Goal: Information Seeking & Learning: Learn about a topic

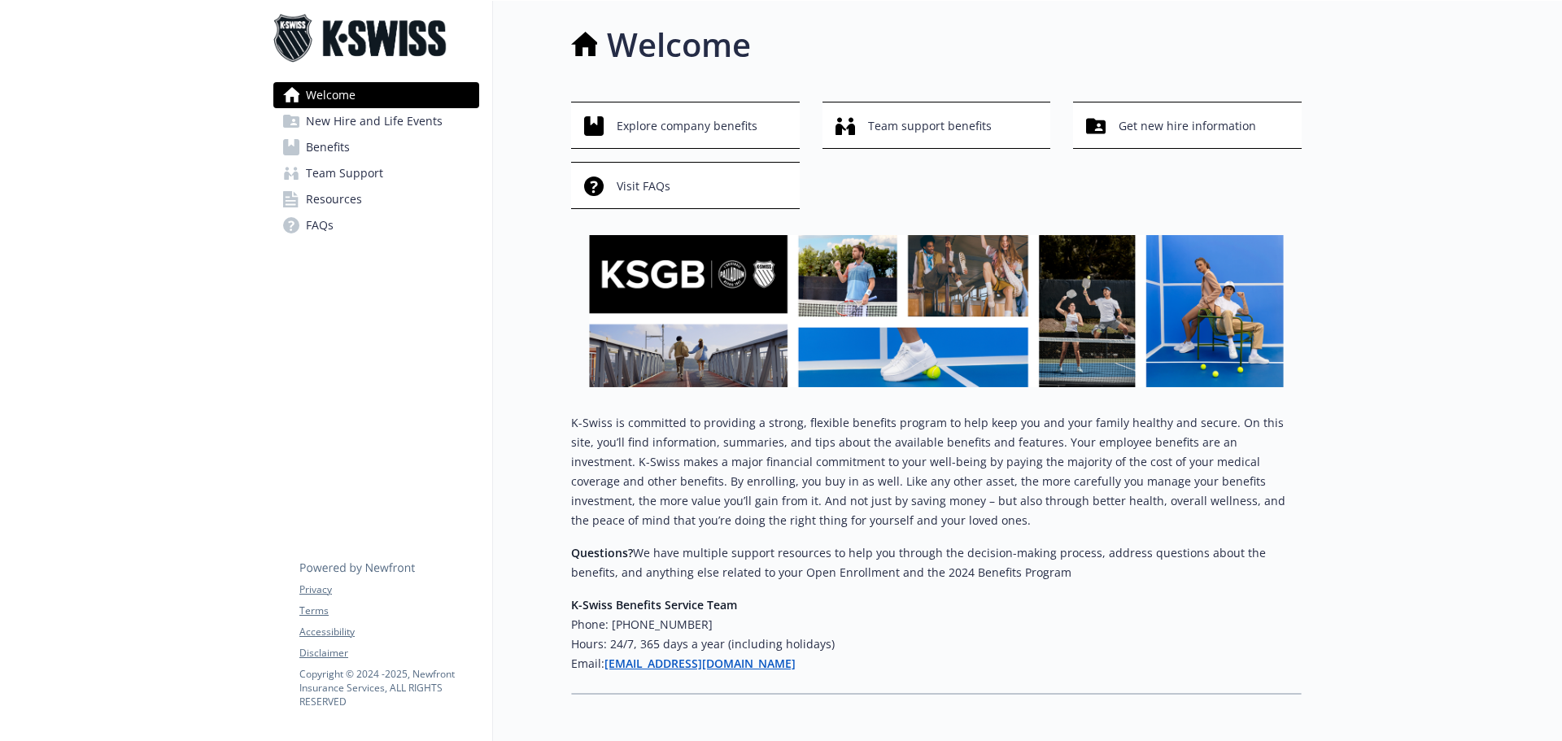
click at [324, 145] on span "Benefits" at bounding box center [328, 147] width 44 height 26
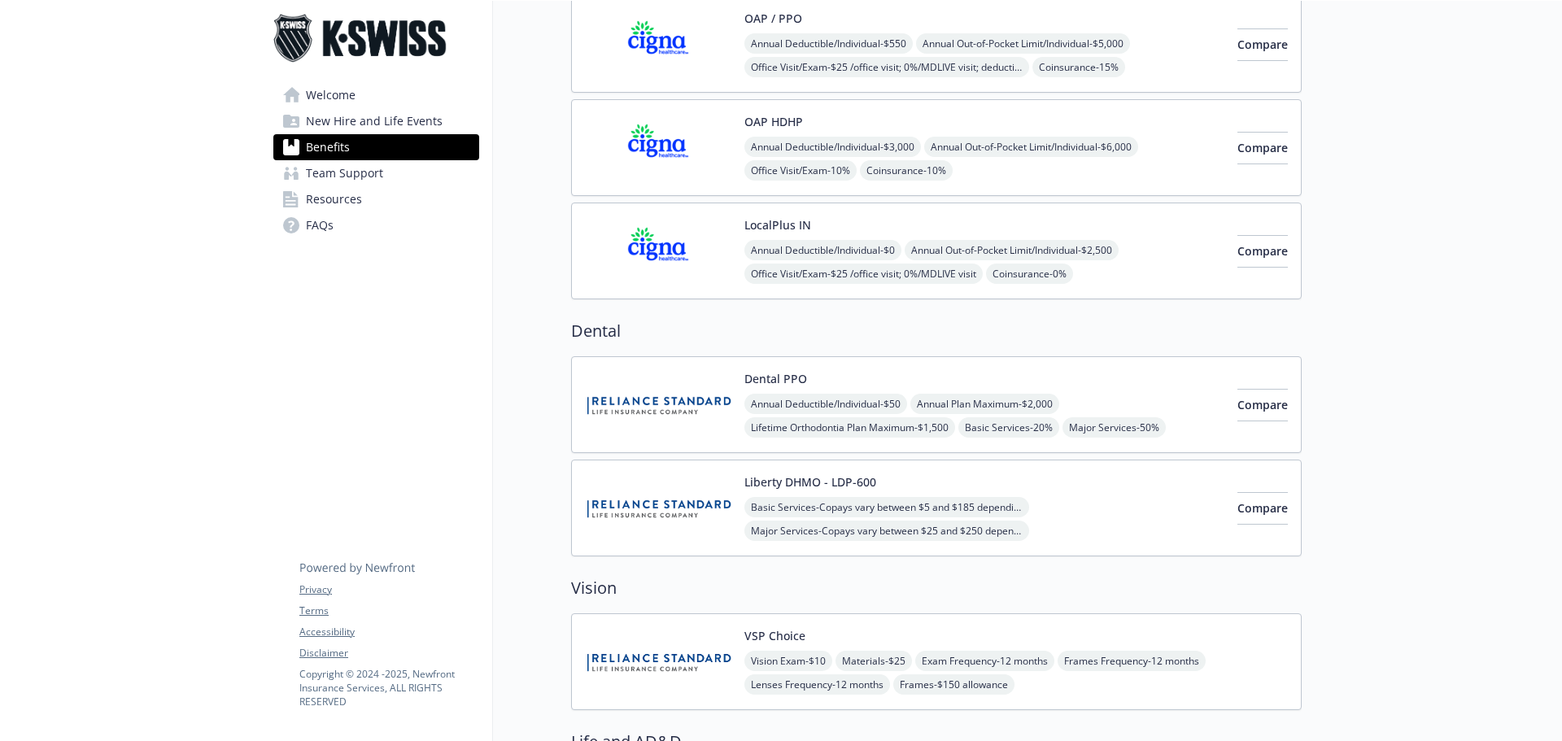
scroll to position [214, 0]
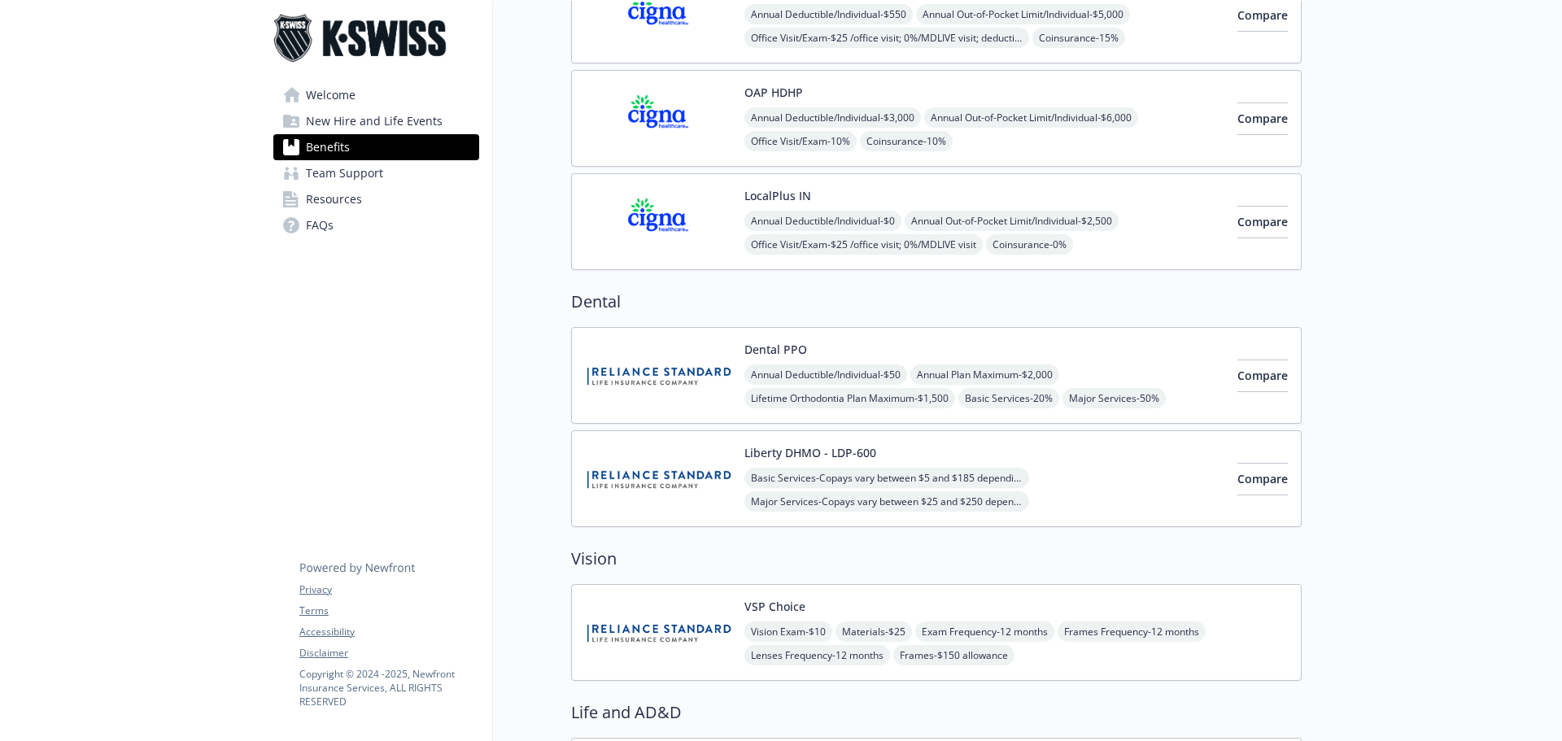
click at [677, 376] on img at bounding box center [658, 375] width 146 height 69
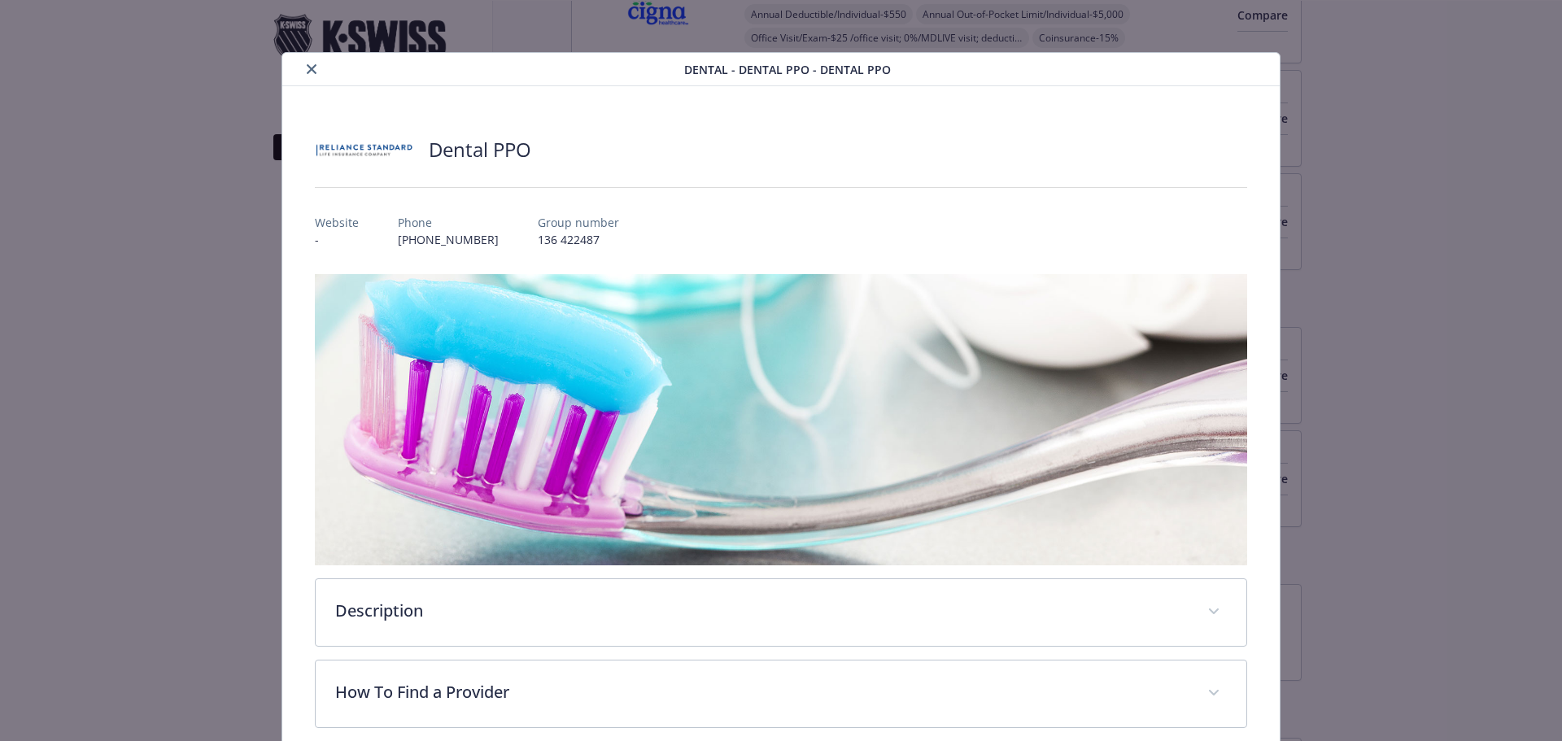
scroll to position [49, 0]
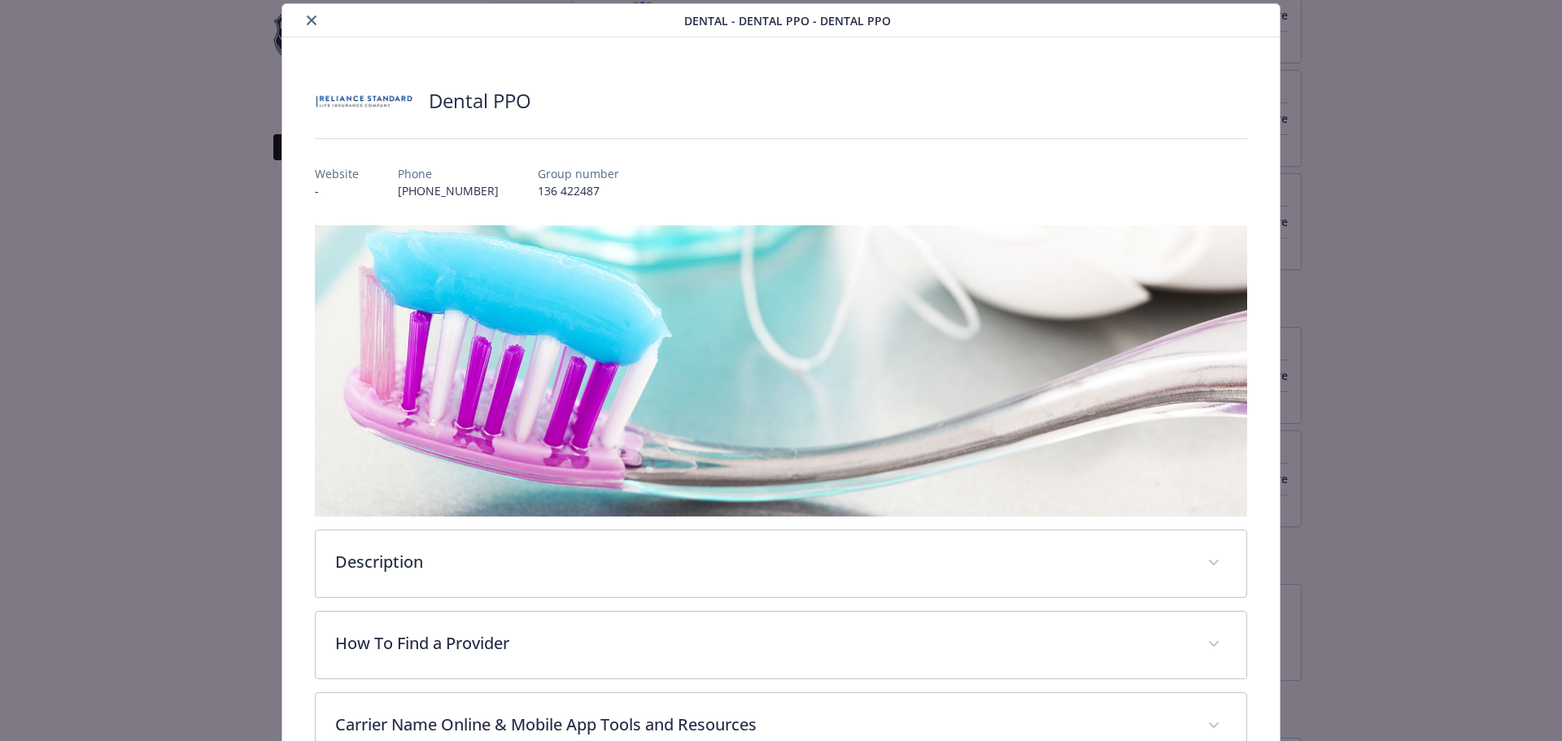
drag, startPoint x: 1549, startPoint y: 338, endPoint x: 1560, endPoint y: 496, distance: 158.2
click at [1561, 509] on div "Dental - Dental PPO - Dental PPO Dental PPO Website - Phone [PHONE_NUMBER] Grou…" at bounding box center [781, 370] width 1562 height 741
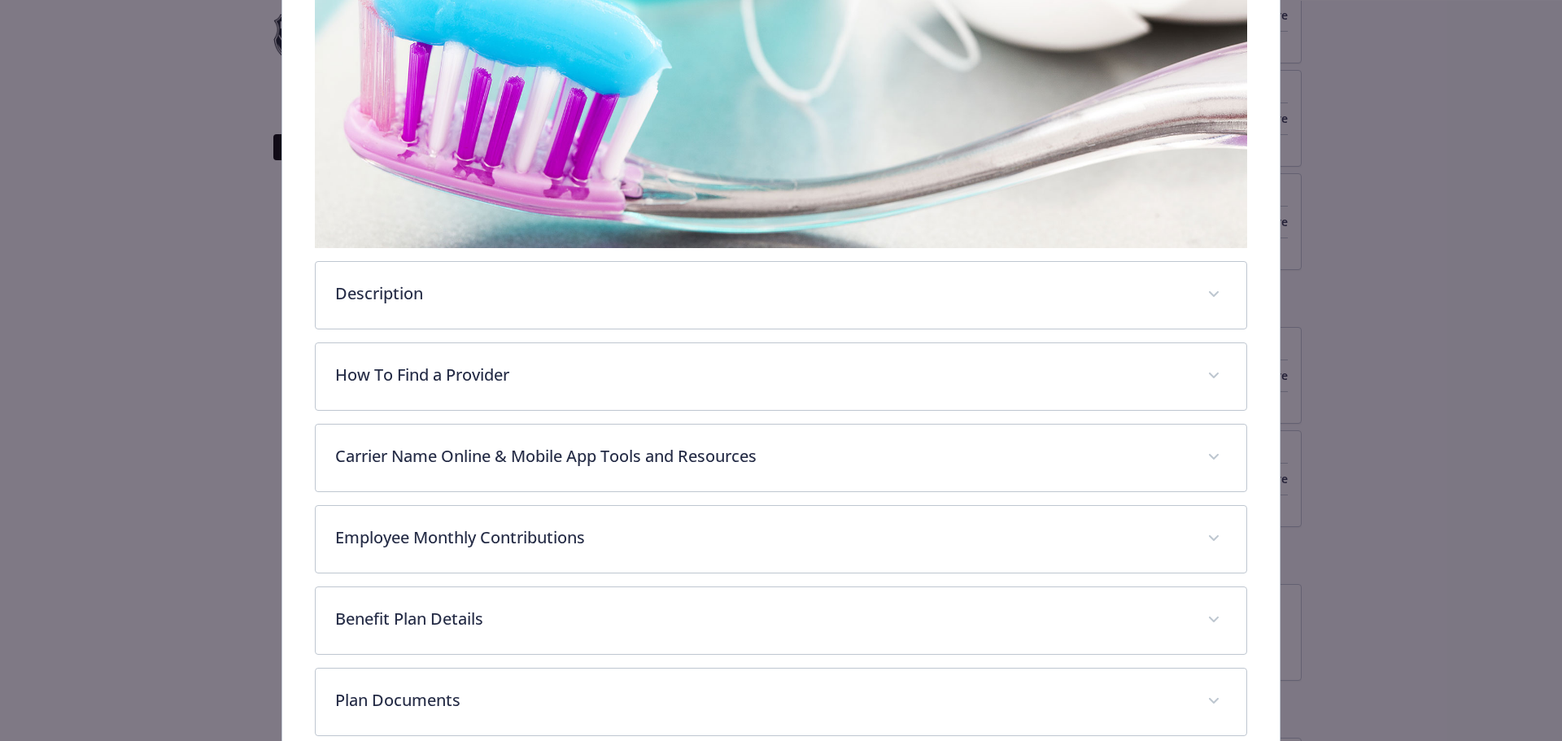
scroll to position [321, 0]
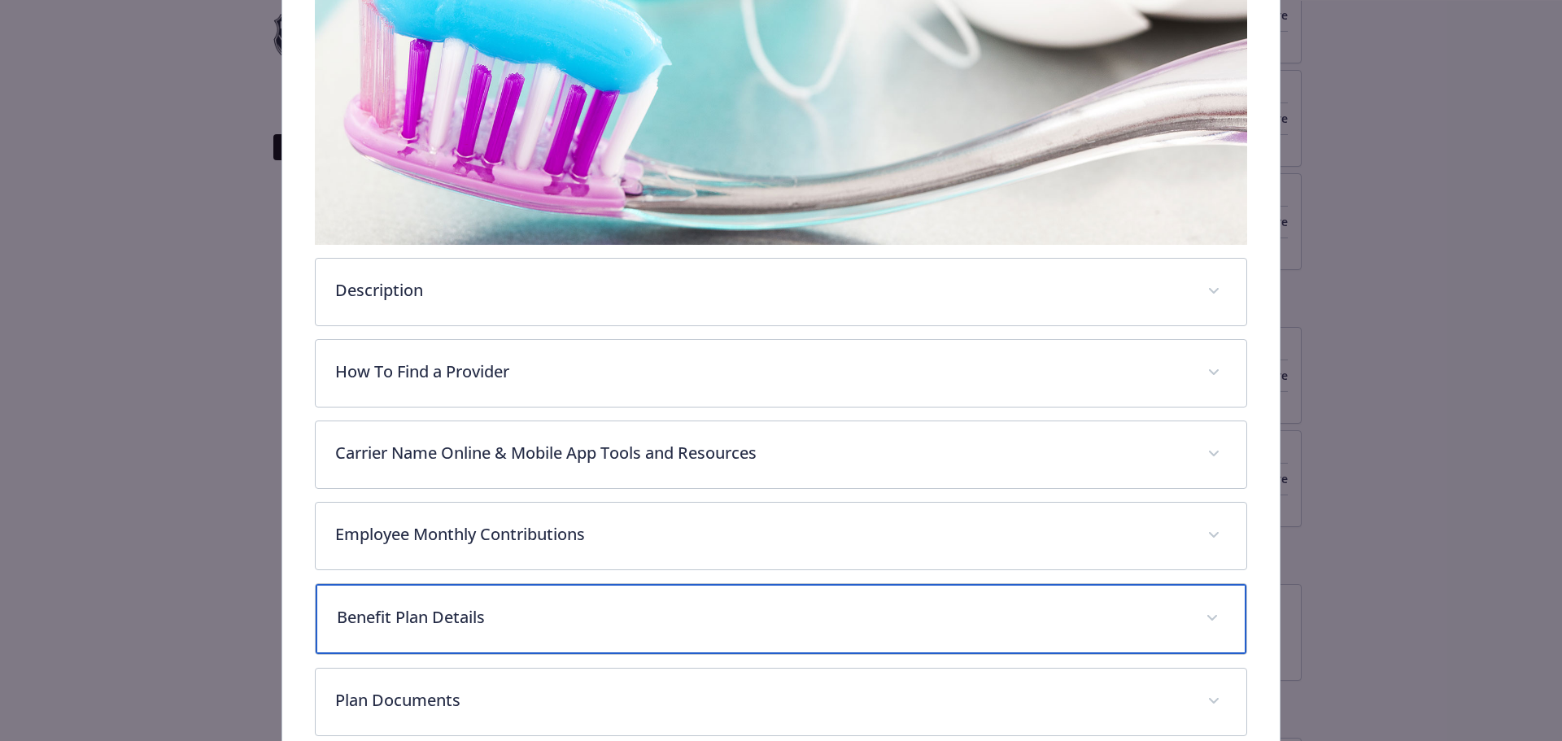
click at [406, 610] on p "Benefit Plan Details" at bounding box center [762, 617] width 850 height 24
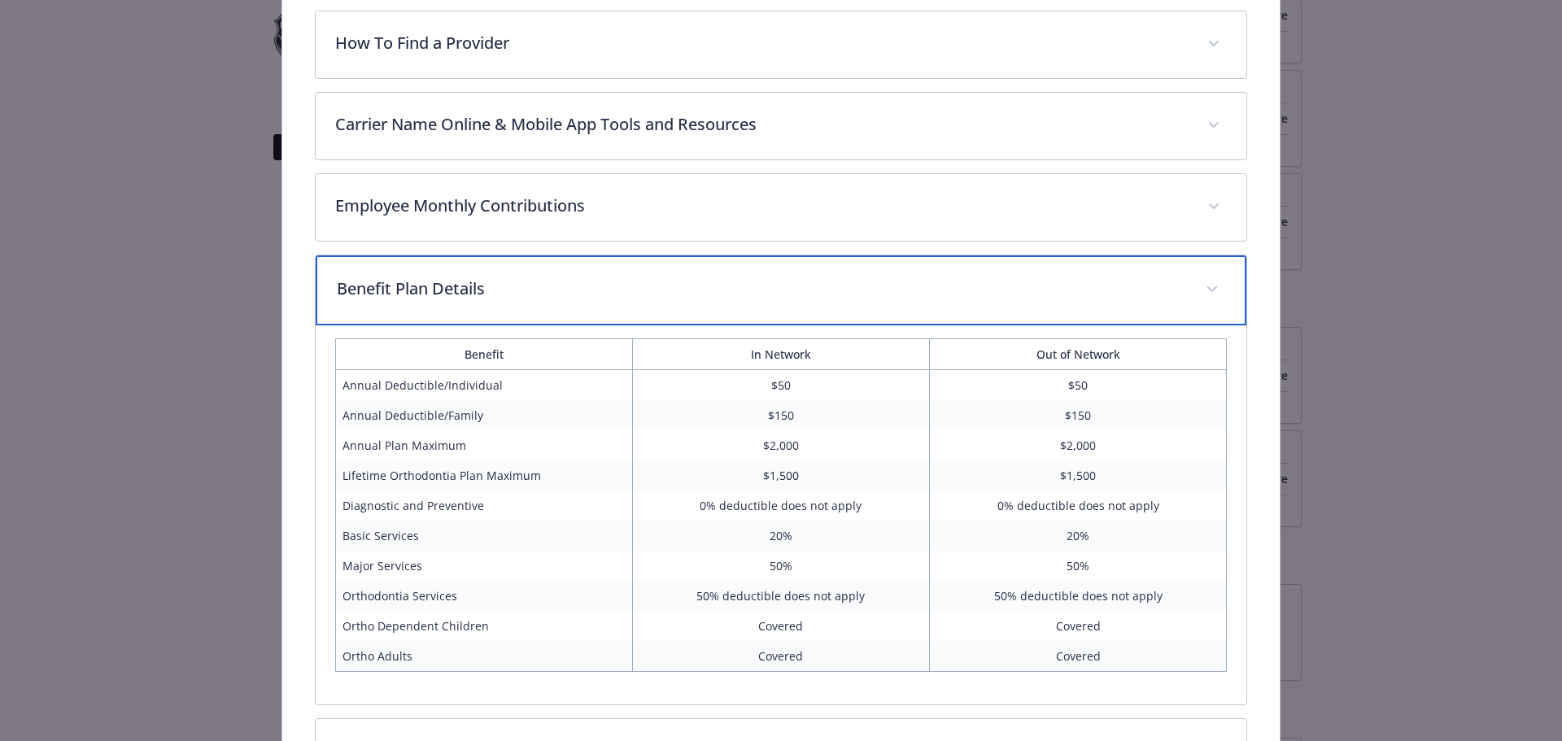
scroll to position [784, 0]
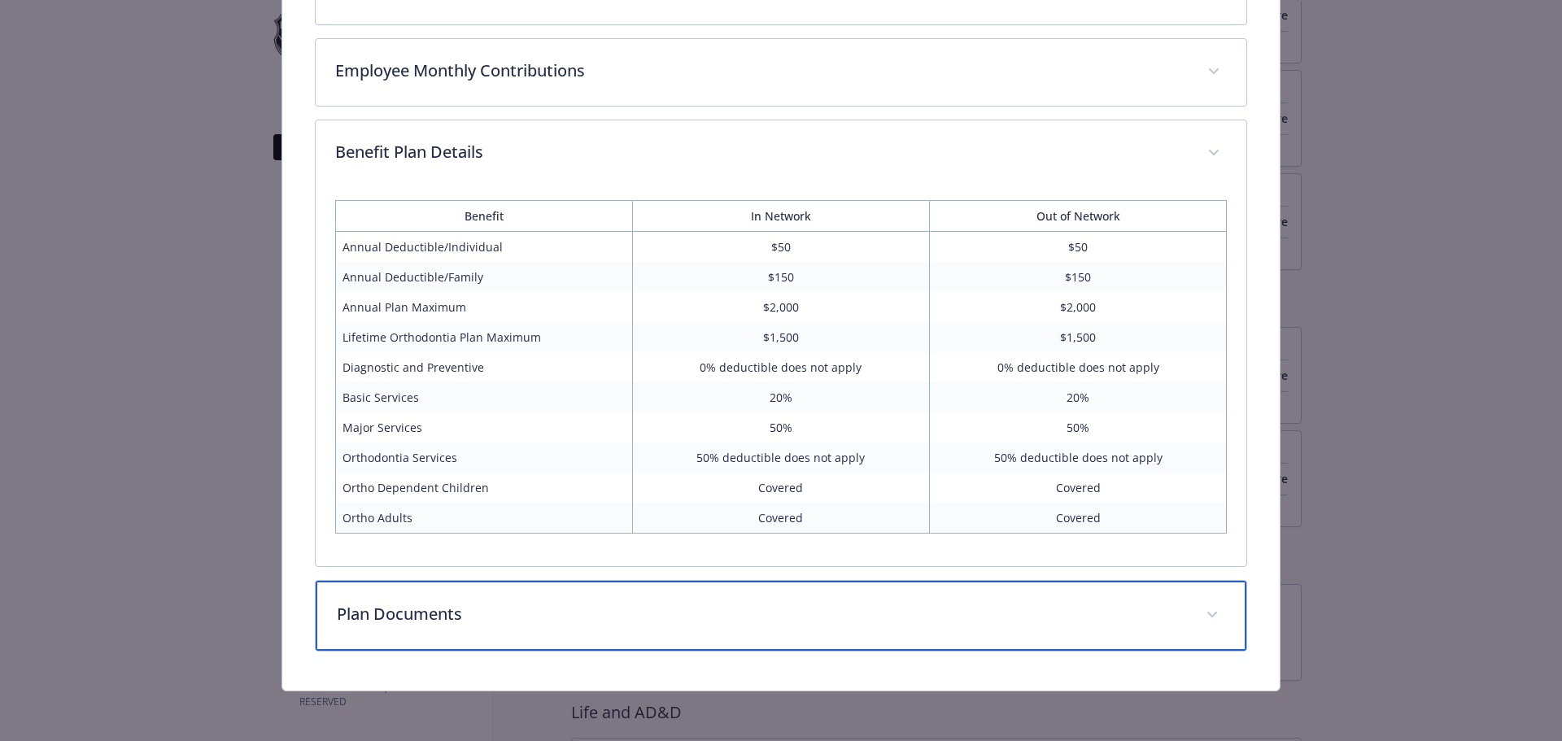
click at [420, 616] on p "Plan Documents" at bounding box center [762, 614] width 850 height 24
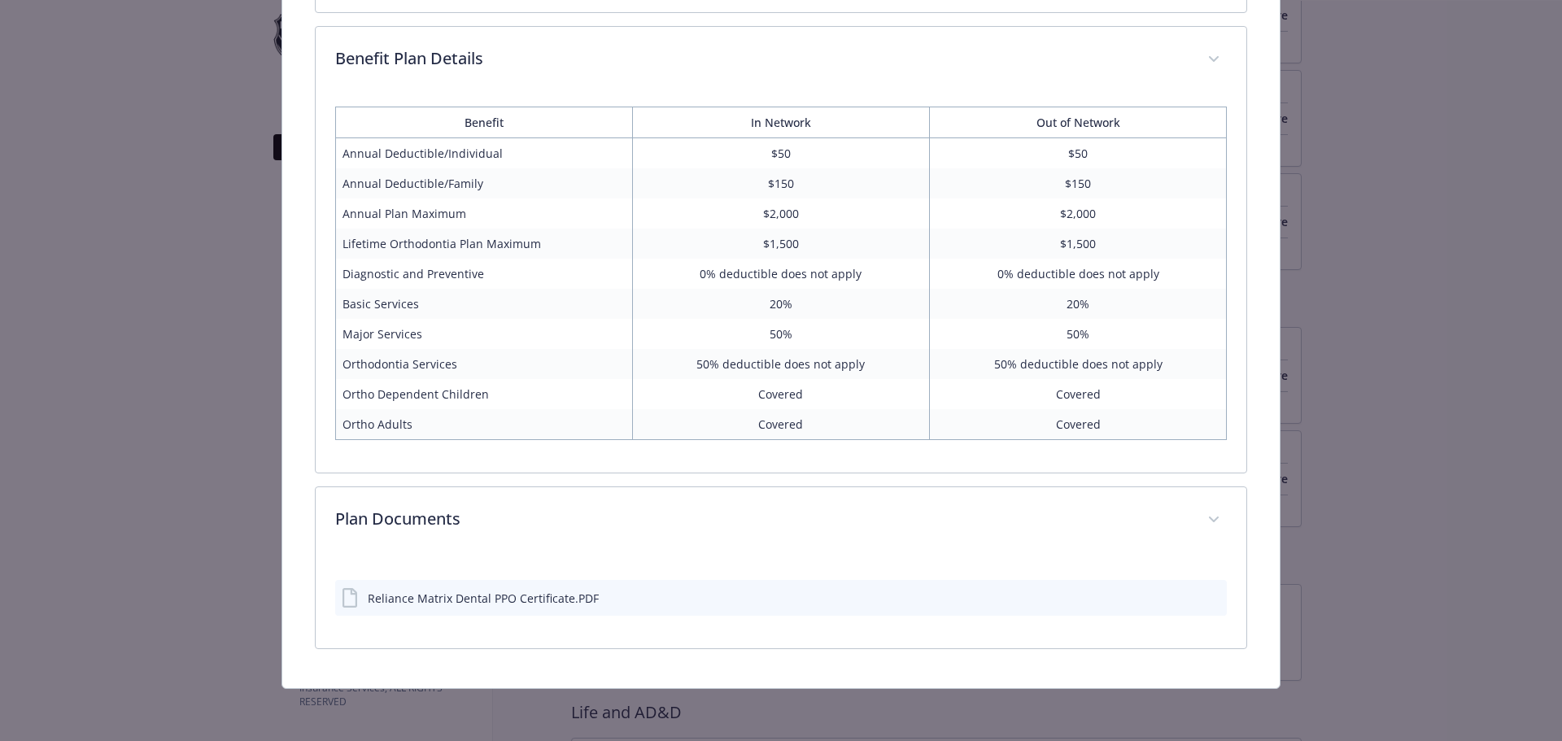
scroll to position [875, 0]
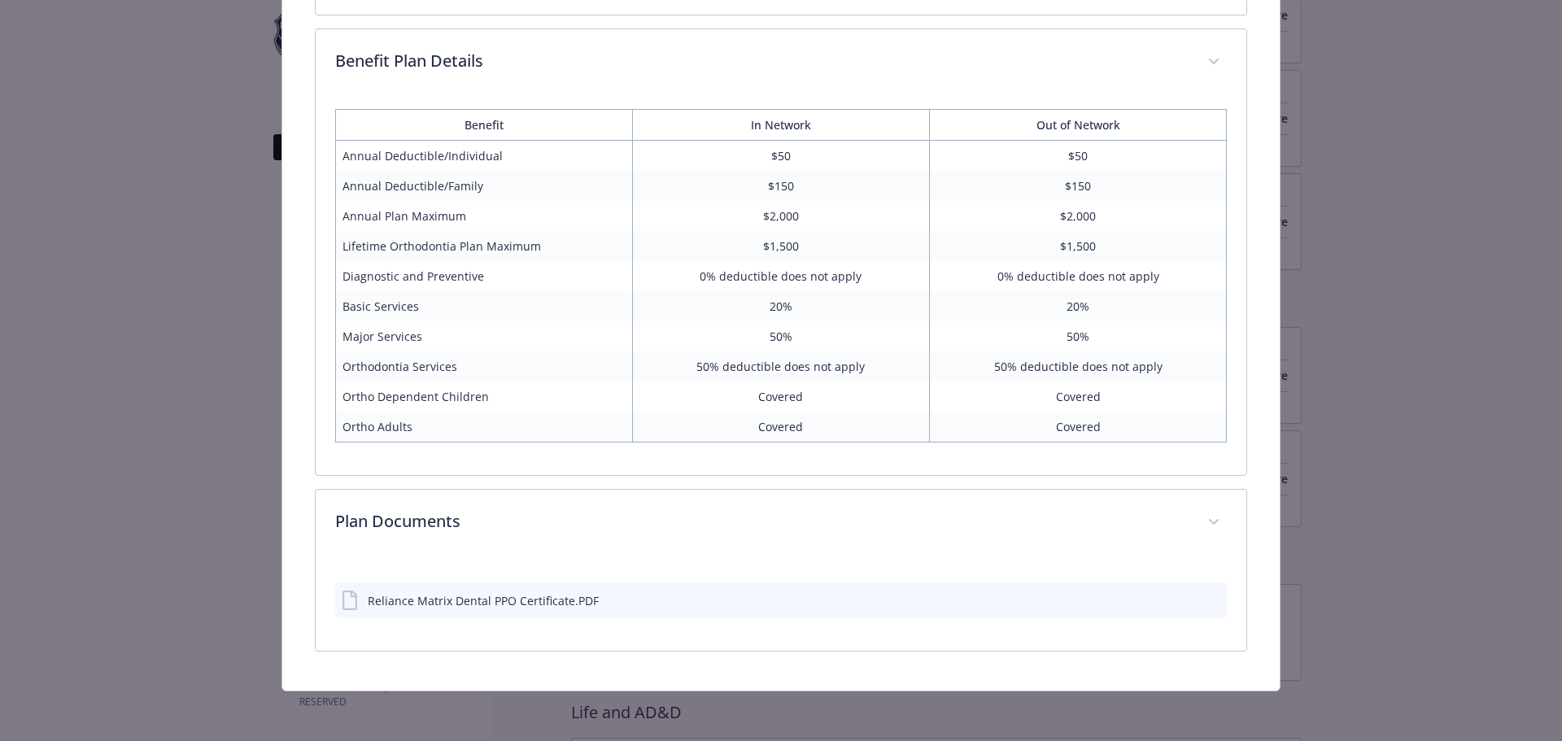
click at [1204, 595] on icon "preview file" at bounding box center [1211, 599] width 15 height 11
click at [1205, 596] on icon "preview file" at bounding box center [1211, 599] width 15 height 11
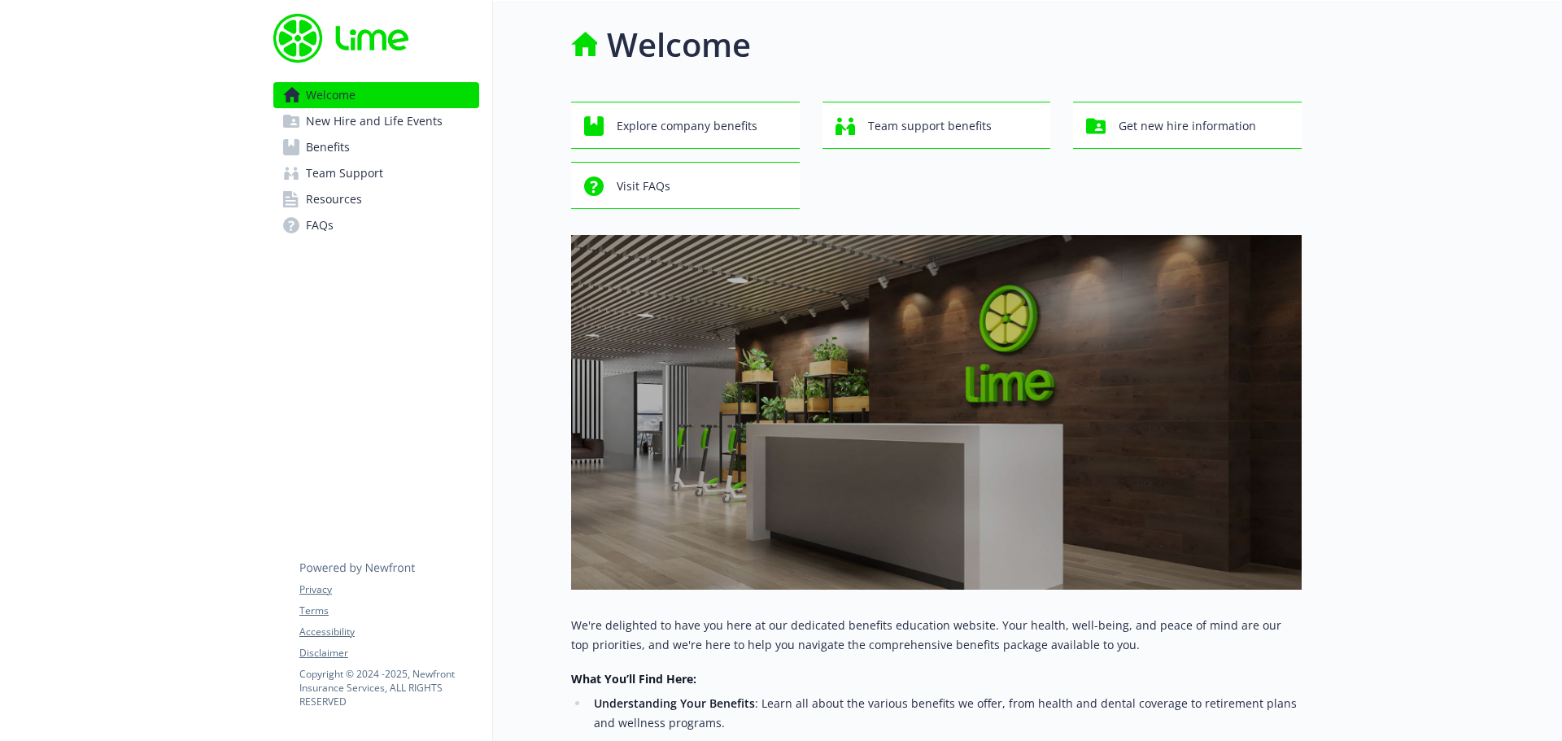
click at [333, 148] on span "Benefits" at bounding box center [328, 147] width 44 height 26
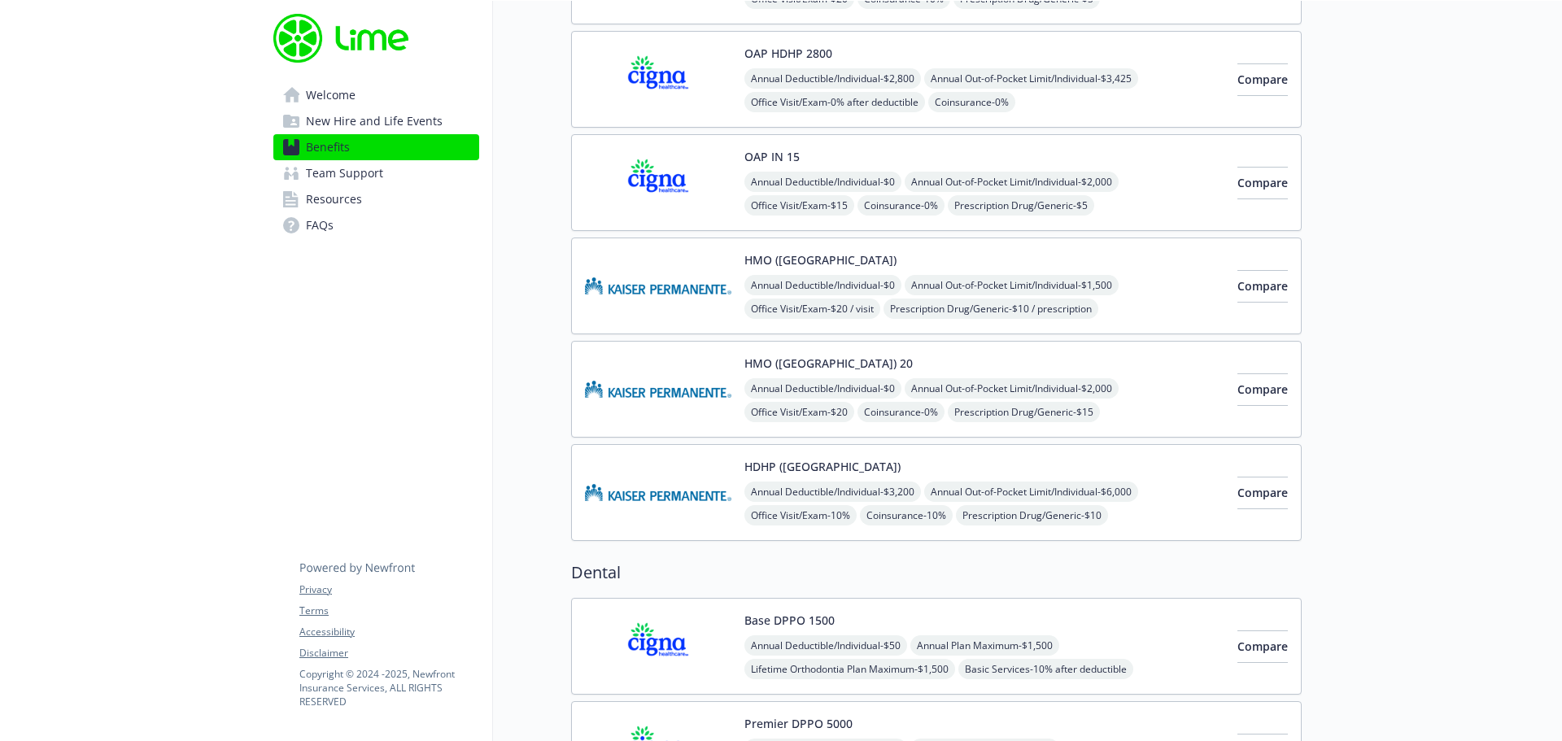
scroll to position [361, 0]
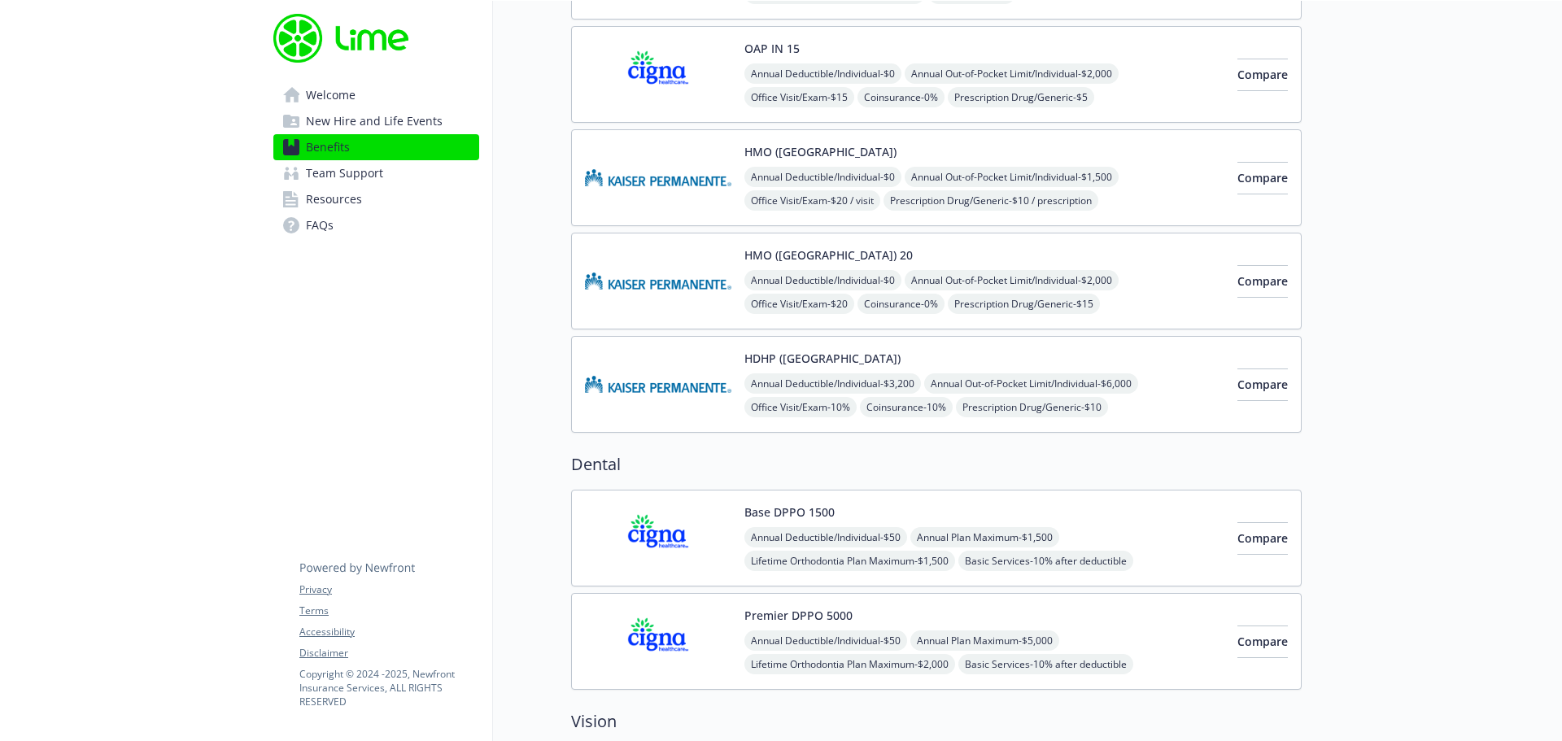
click at [663, 279] on img at bounding box center [658, 280] width 146 height 69
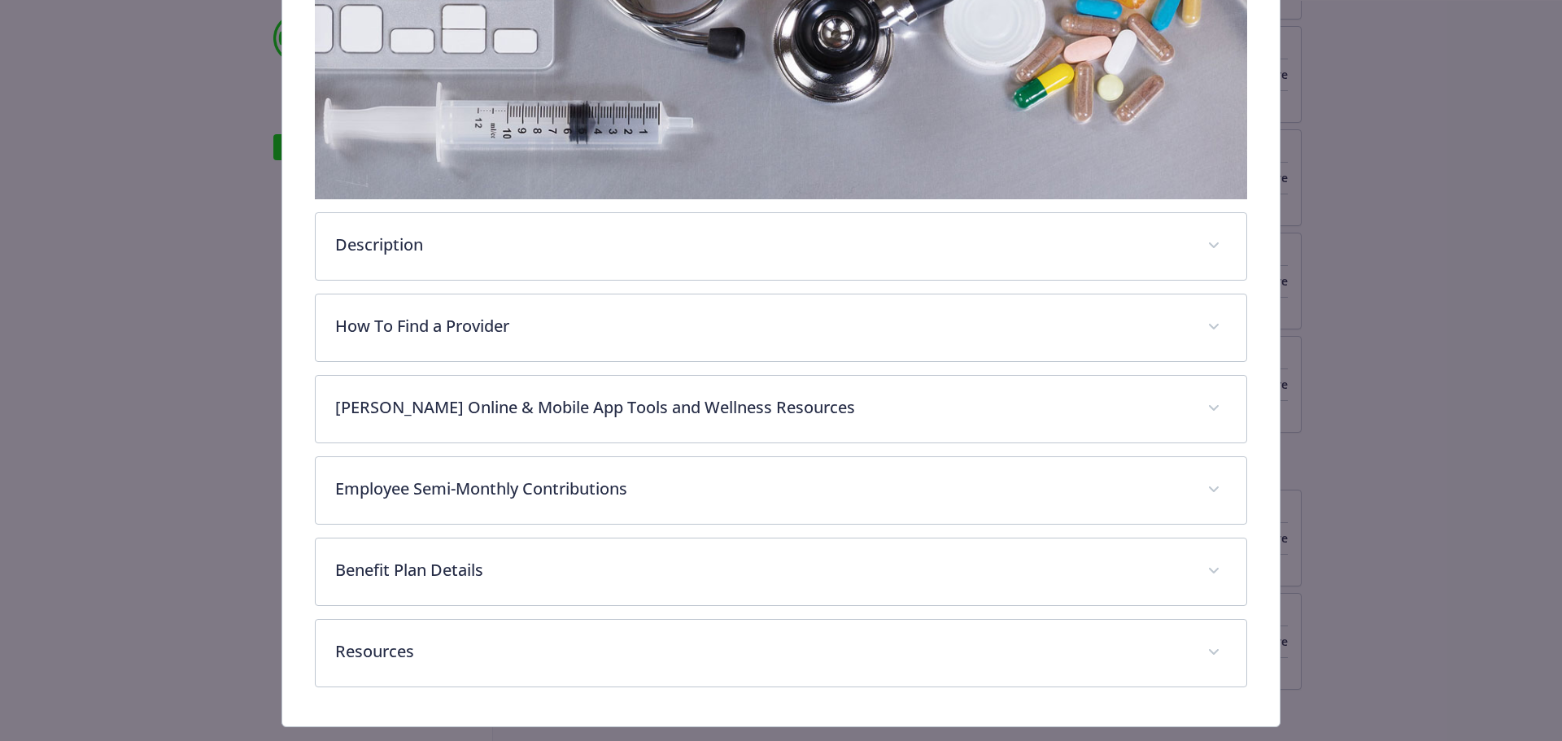
scroll to position [402, 0]
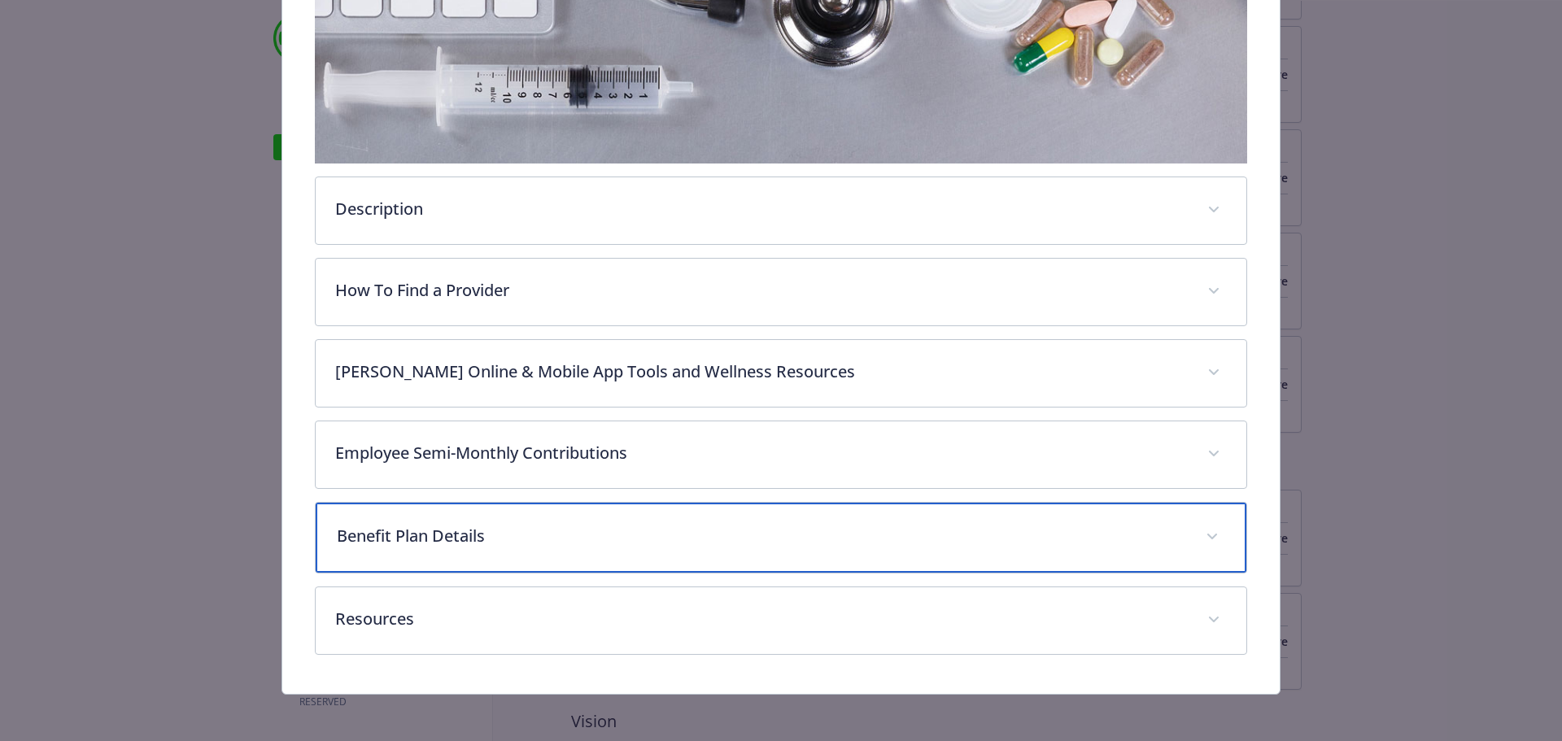
click at [1208, 526] on span "details for plan Medical - HMO (WA) 20 - Medical HMO" at bounding box center [1212, 537] width 26 height 26
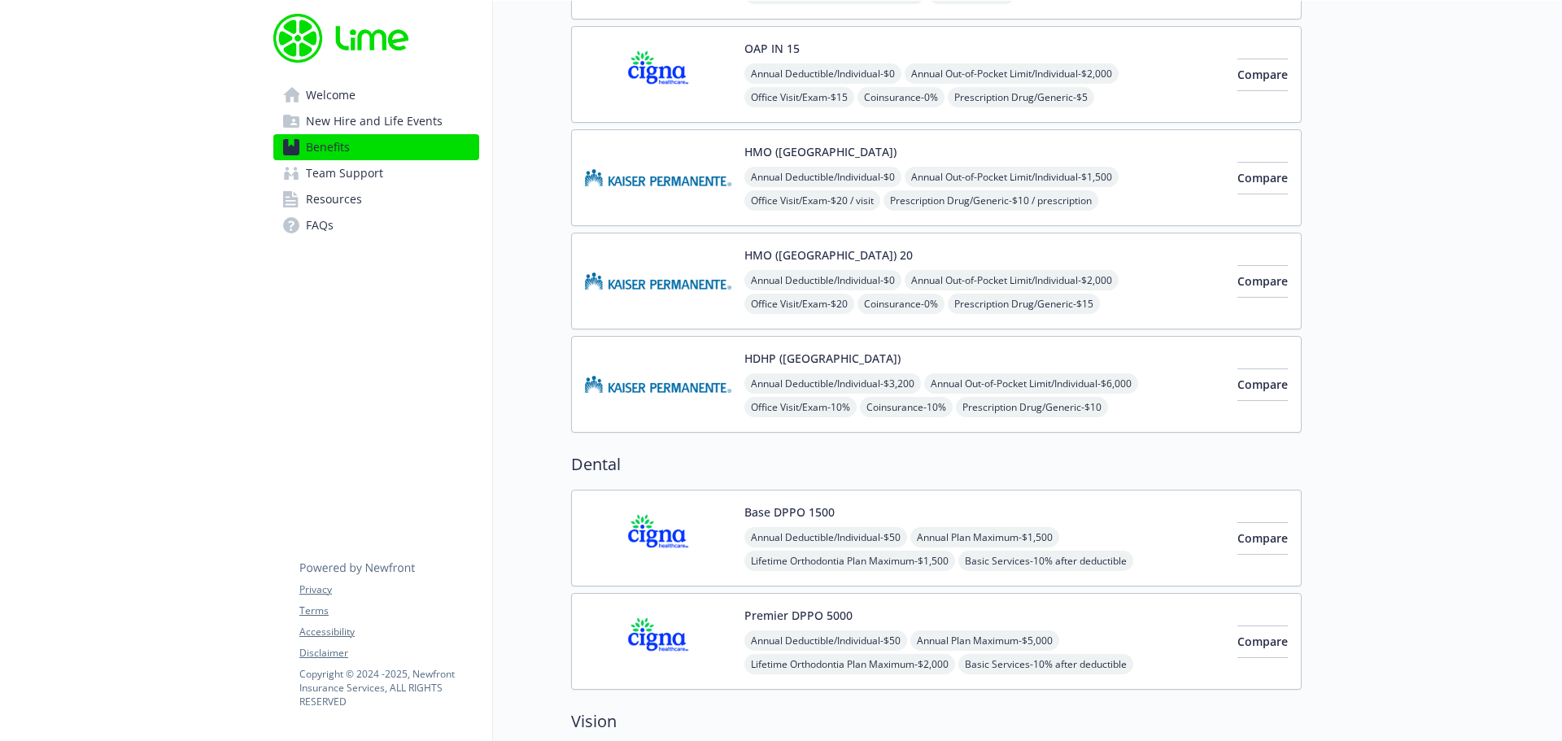
click at [1061, 389] on span "Annual Out-of-Pocket Limit/Individual - $6,000" at bounding box center [1031, 383] width 214 height 20
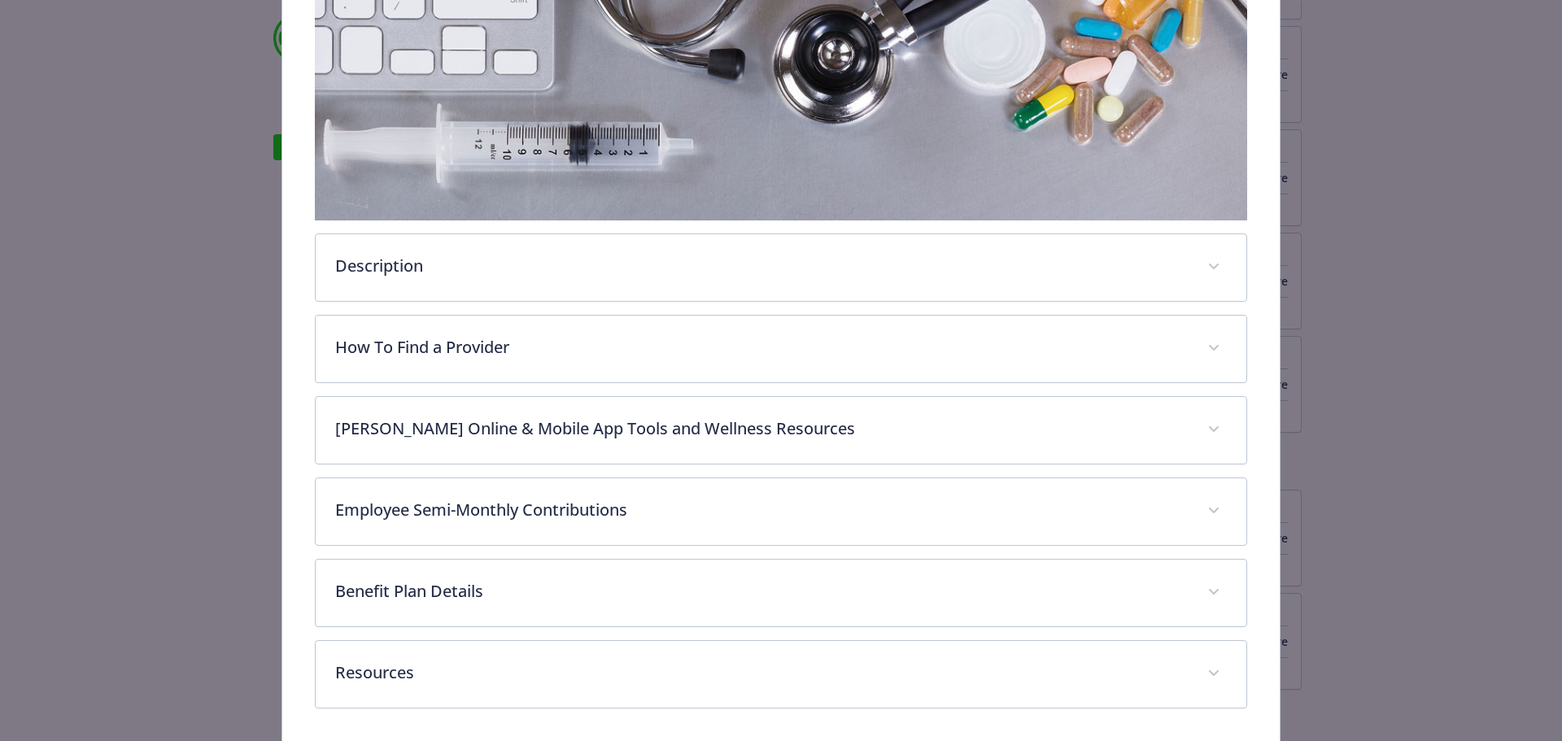
scroll to position [402, 0]
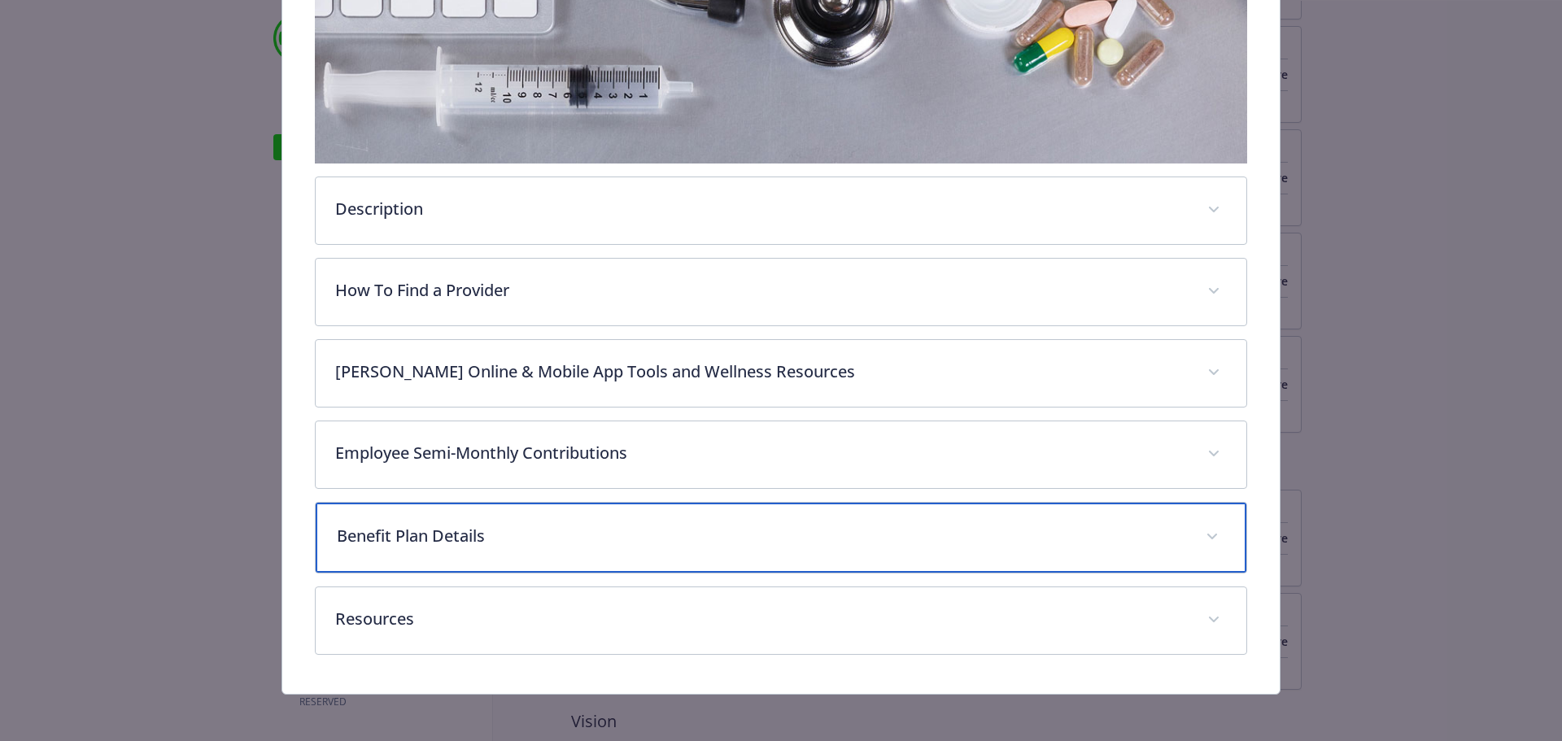
click at [1201, 529] on span "details for plan Medical - HDHP (CA) - HDHP HMO" at bounding box center [1212, 537] width 26 height 26
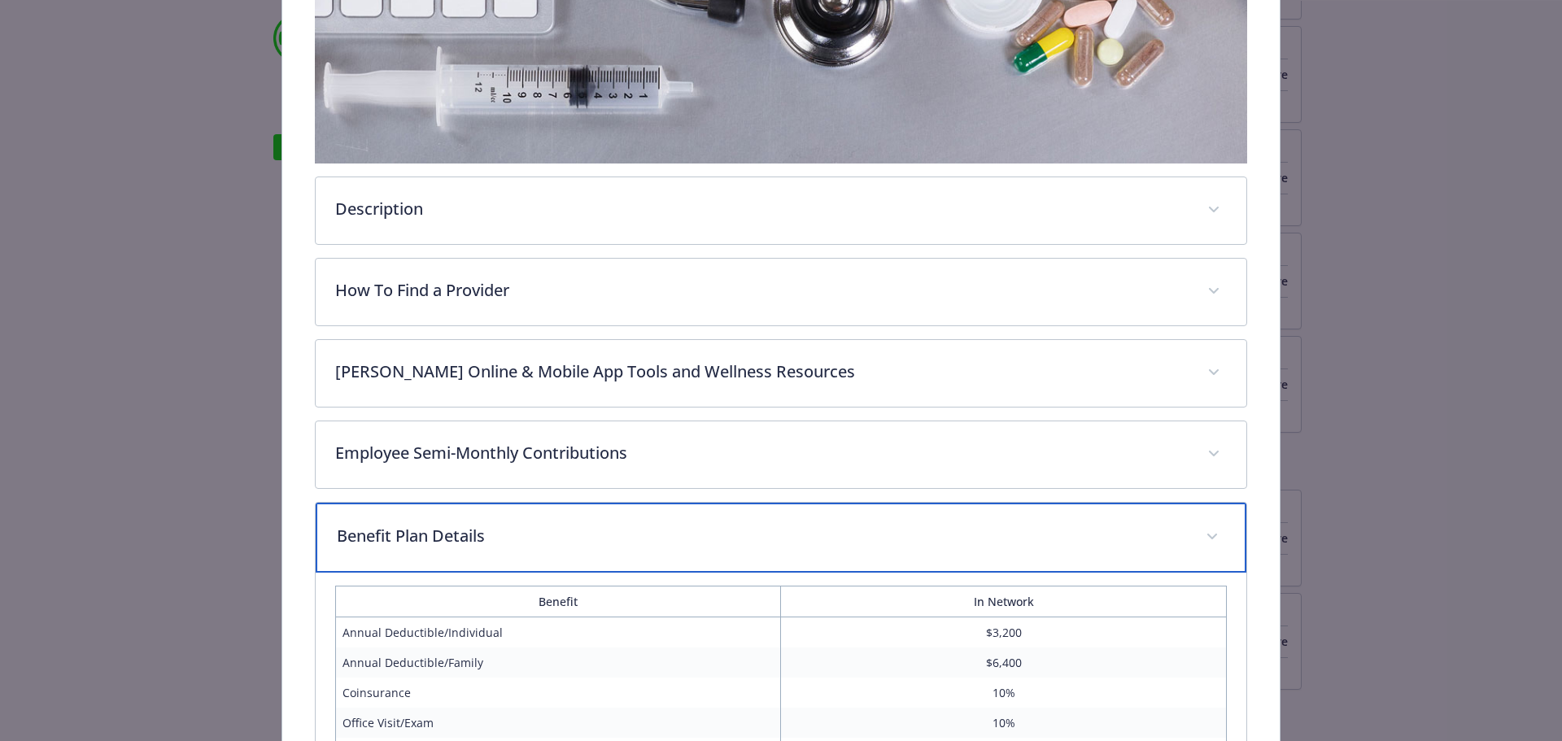
click at [1211, 525] on span "details for plan Medical - HDHP (CA) - HDHP HMO" at bounding box center [1212, 537] width 26 height 26
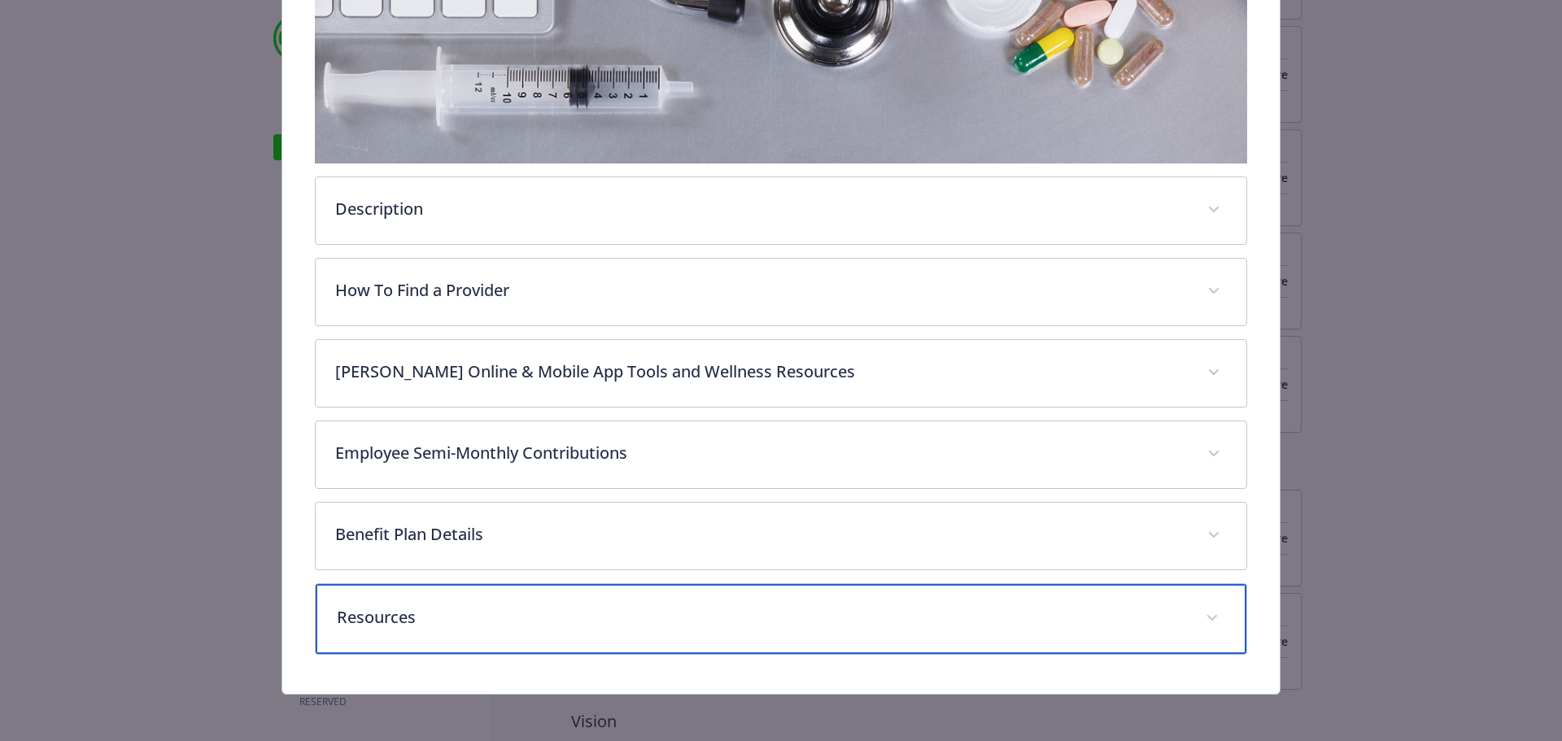
click at [1205, 613] on span "details for plan Medical - HDHP (CA) - HDHP HMO" at bounding box center [1212, 618] width 26 height 26
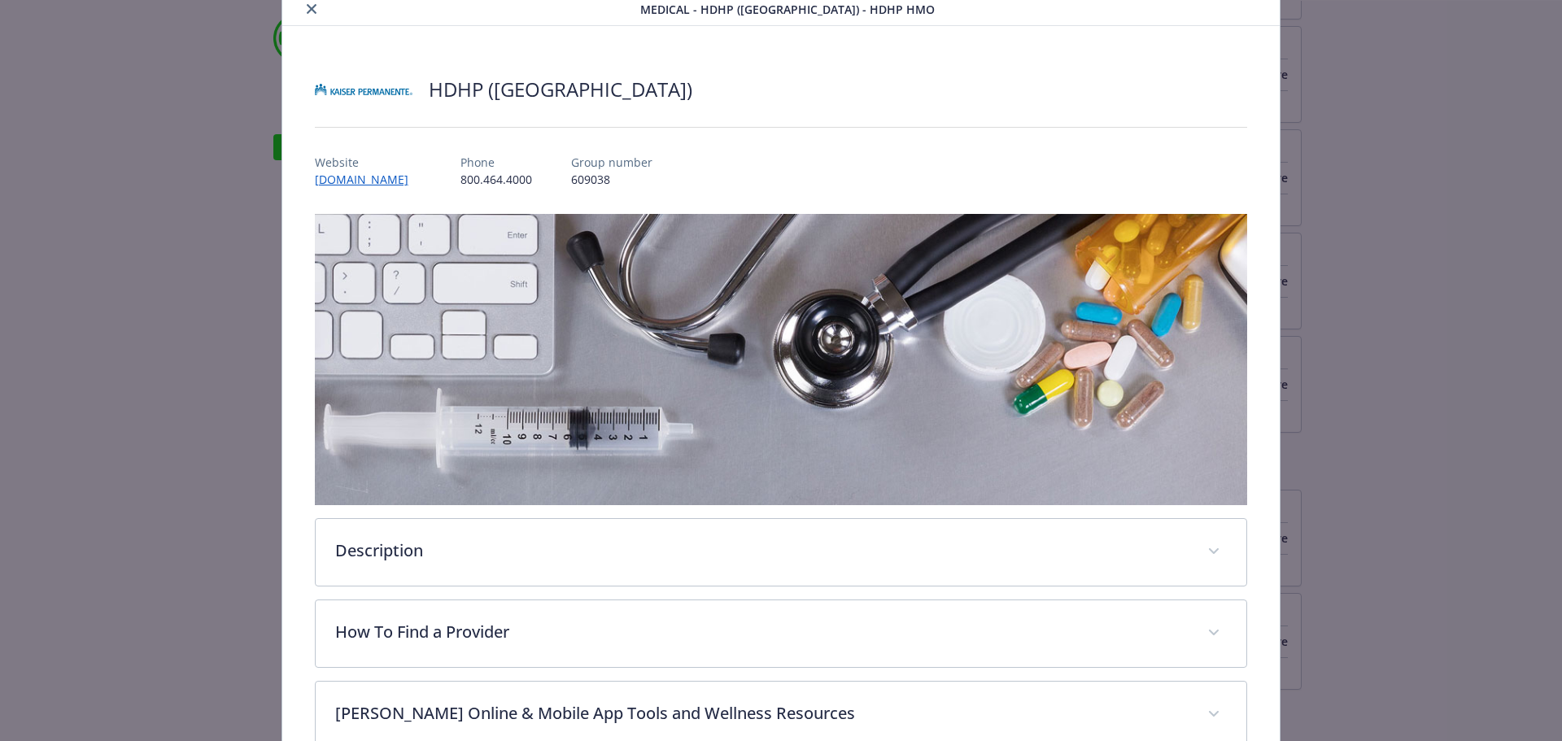
scroll to position [0, 0]
